Goal: Share content: Share content

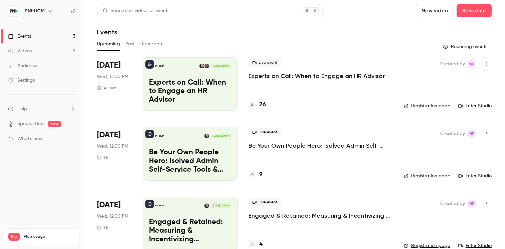
click at [292, 75] on p "Experts on Call: When to Engage an HR Advisor" at bounding box center [316, 76] width 136 height 8
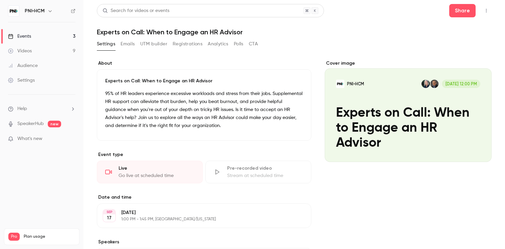
click at [486, 11] on icon "button" at bounding box center [486, 10] width 5 height 5
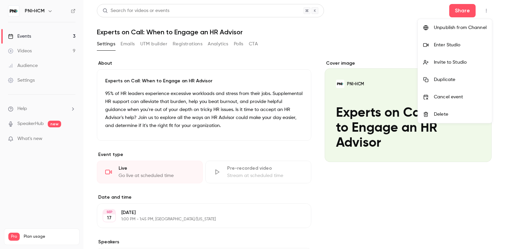
click at [457, 62] on div "Invite to Studio" at bounding box center [460, 62] width 53 height 7
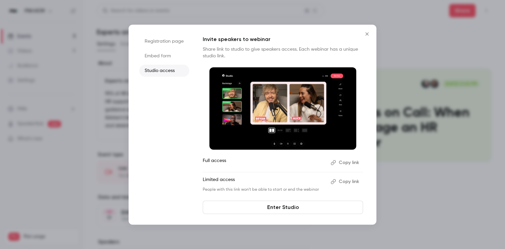
click at [340, 163] on button "Copy link" at bounding box center [345, 163] width 35 height 11
click at [366, 35] on icon "Close" at bounding box center [366, 33] width 3 height 3
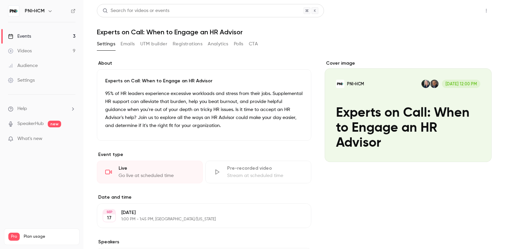
click at [464, 9] on button "Share" at bounding box center [462, 10] width 26 height 13
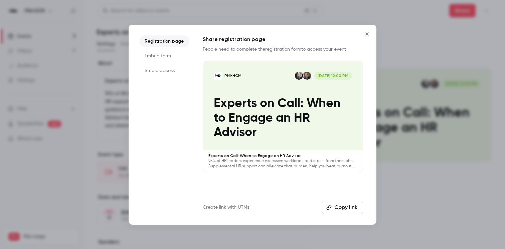
click at [336, 207] on button "Copy link" at bounding box center [342, 207] width 41 height 13
